Goal: Find specific page/section: Find specific page/section

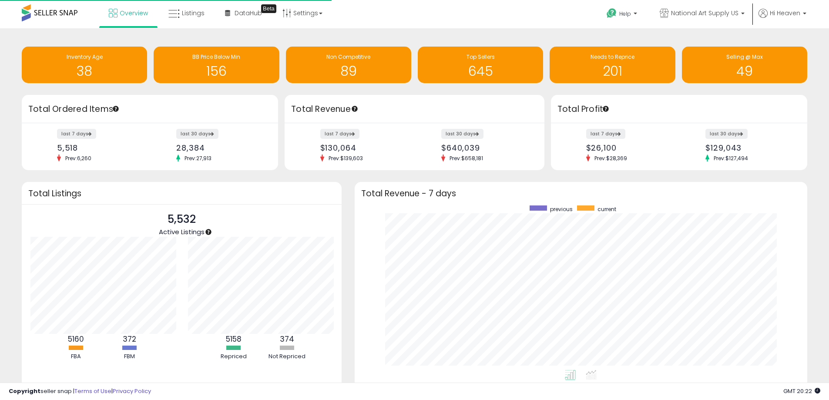
scroll to position [164, 435]
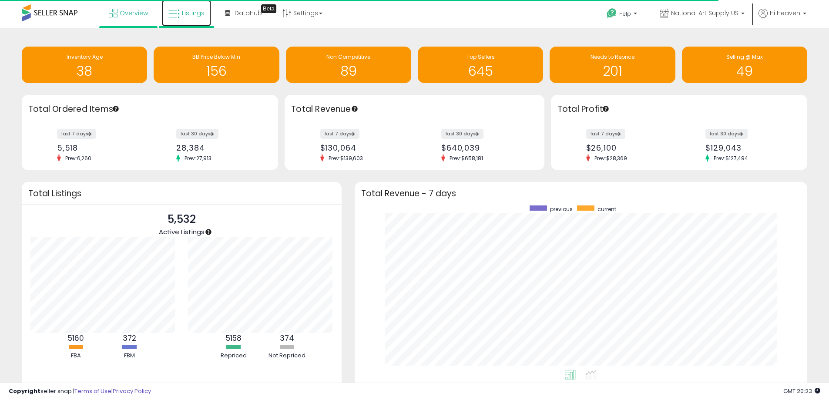
click at [194, 13] on span "Listings" at bounding box center [193, 13] width 23 height 9
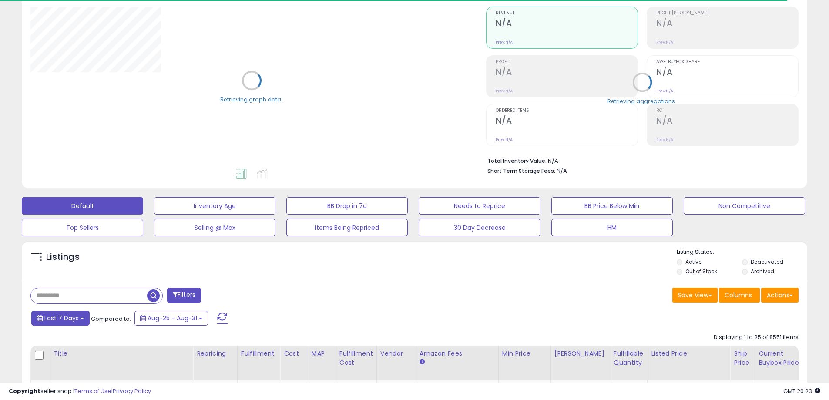
scroll to position [87, 0]
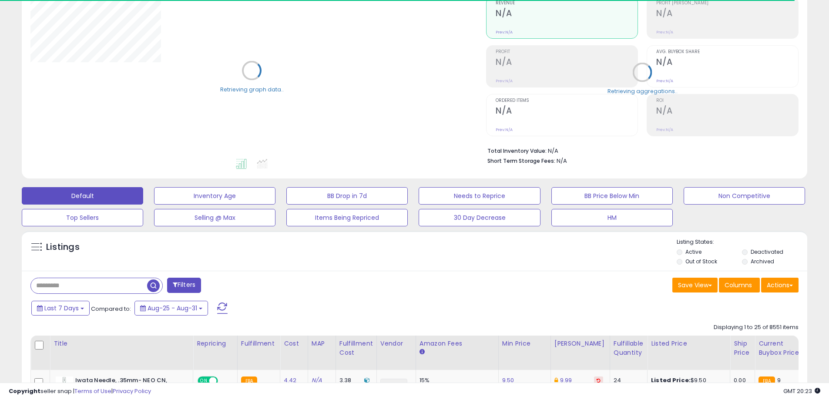
click at [65, 284] on input "text" at bounding box center [89, 285] width 116 height 15
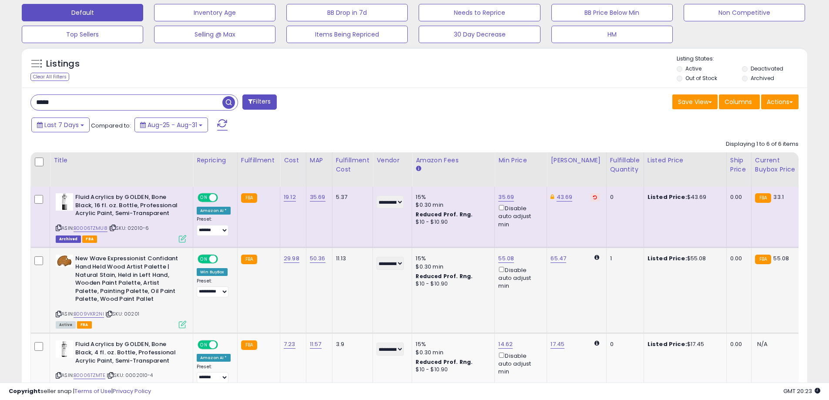
scroll to position [178, 455]
drag, startPoint x: 74, startPoint y: 101, endPoint x: -10, endPoint y: 95, distance: 84.1
paste input "*****"
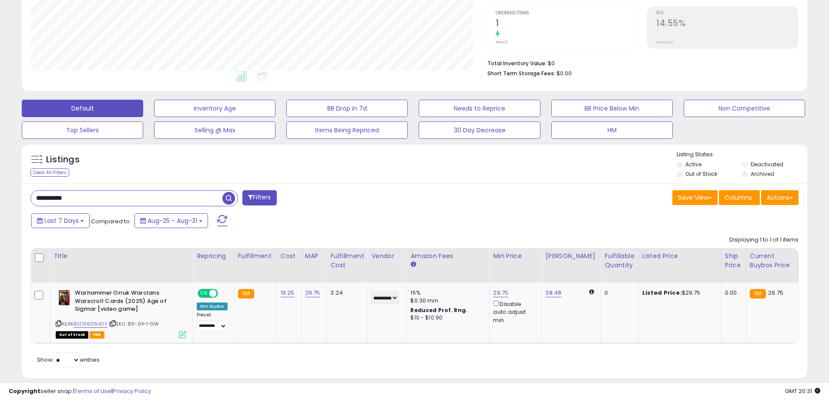
drag, startPoint x: 87, startPoint y: 201, endPoint x: -21, endPoint y: 204, distance: 108.4
click at [0, 204] on html "Unable to login Retrieving listings data.. has not yet accepted the Terms of Us…" at bounding box center [414, 26] width 829 height 400
paste input "*"
type input "**********"
